Goal: Complete application form

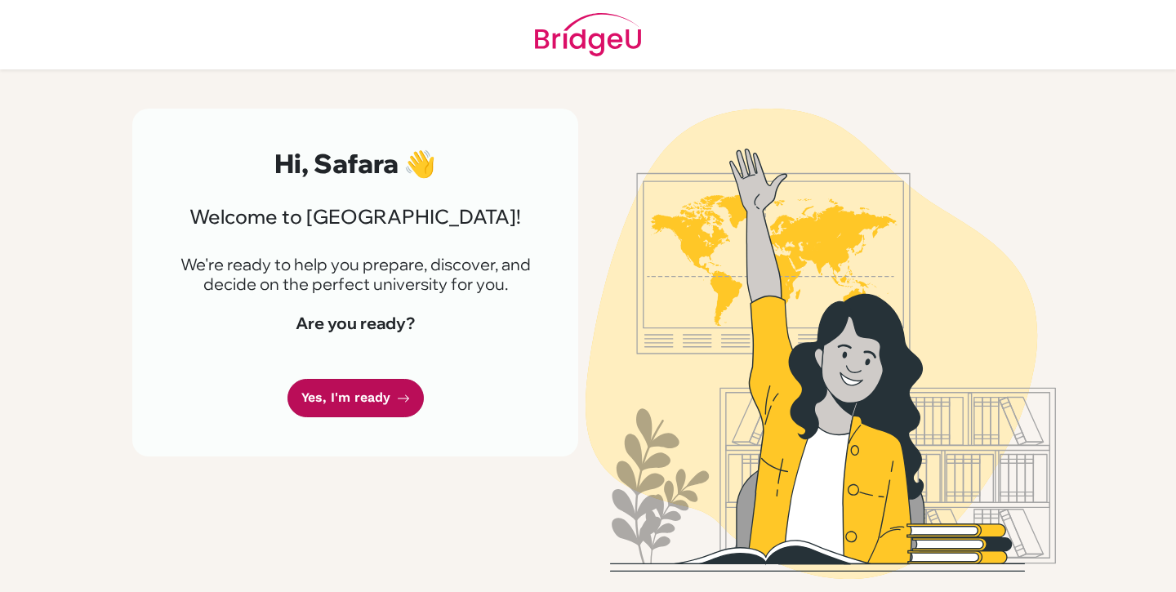
click at [363, 399] on link "Yes, I'm ready" at bounding box center [355, 398] width 136 height 38
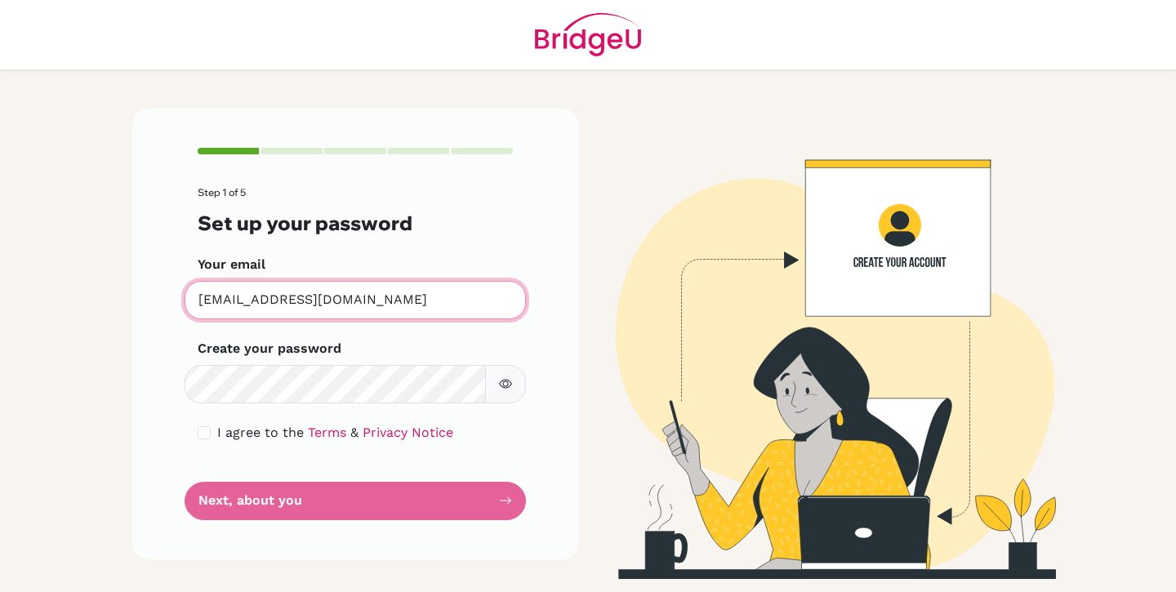
click at [436, 296] on input "safara2027@students.tws-rak.org" at bounding box center [355, 300] width 341 height 38
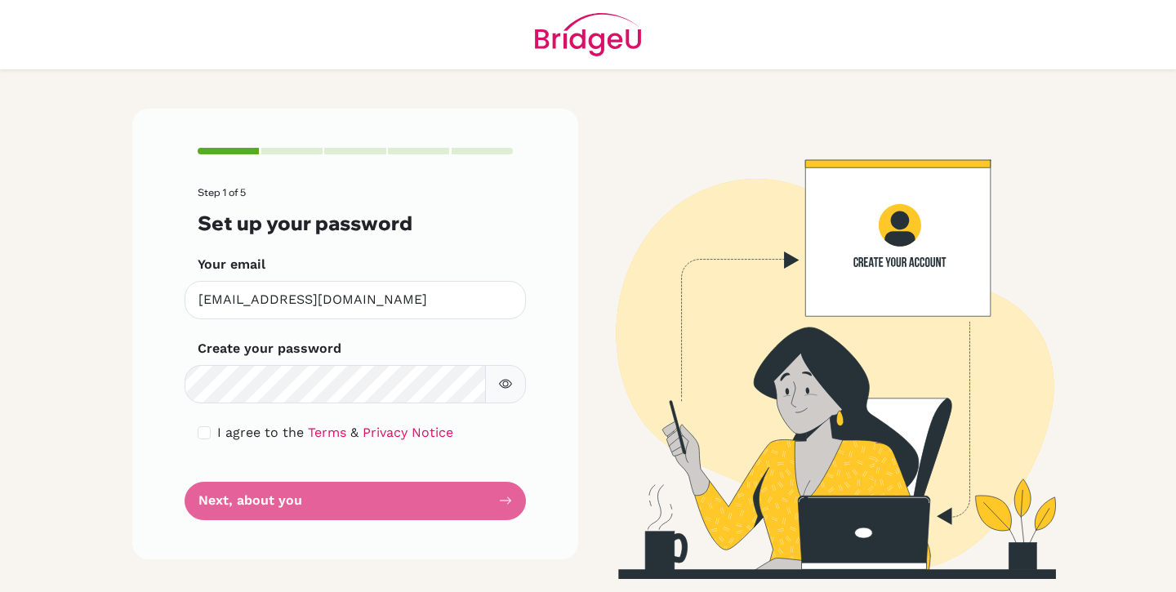
click at [638, 362] on img at bounding box center [820, 344] width 931 height 470
click at [328, 498] on form "Step 1 of 5 Set up your password Your email safara2027@students.tws-rak.org Inv…" at bounding box center [355, 353] width 315 height 332
click at [302, 503] on form "Step 1 of 5 Set up your password Your email safara2027@students.tws-rak.org Inv…" at bounding box center [355, 353] width 315 height 332
click at [238, 434] on span "I agree to the" at bounding box center [260, 433] width 87 height 16
click at [208, 432] on input "checkbox" at bounding box center [204, 432] width 13 height 13
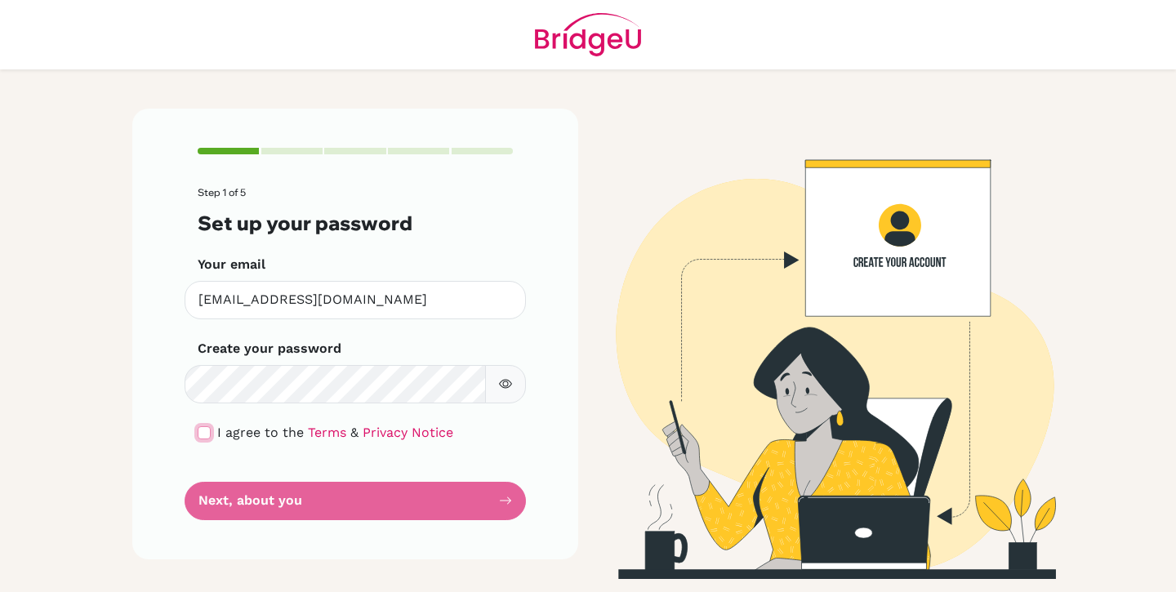
checkbox input "true"
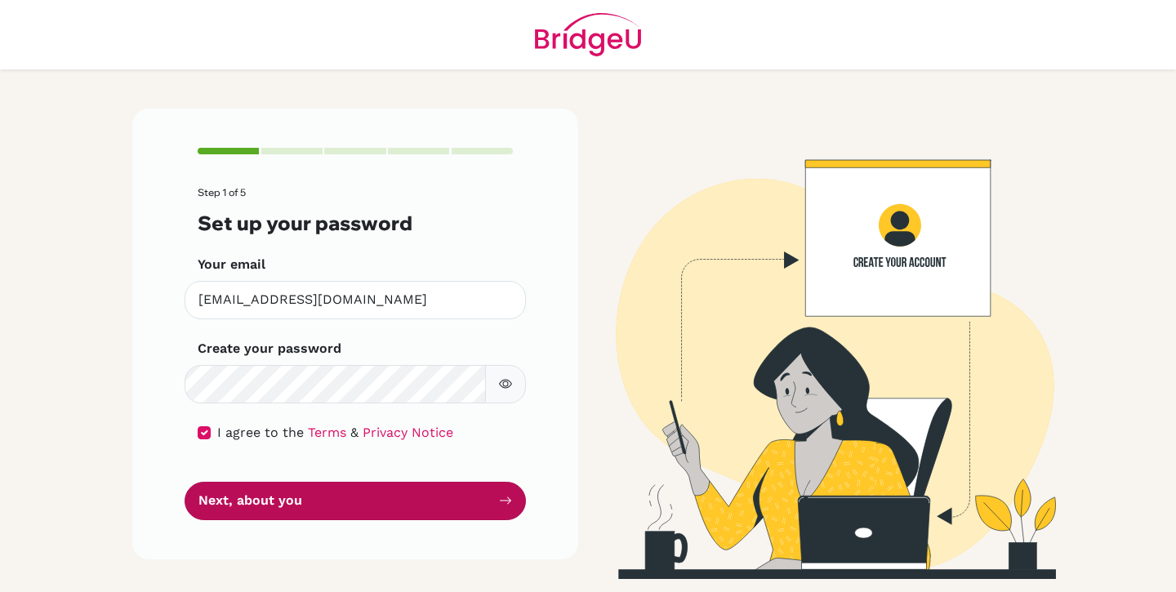
click at [242, 501] on button "Next, about you" at bounding box center [355, 501] width 341 height 38
